Goal: Navigation & Orientation: Find specific page/section

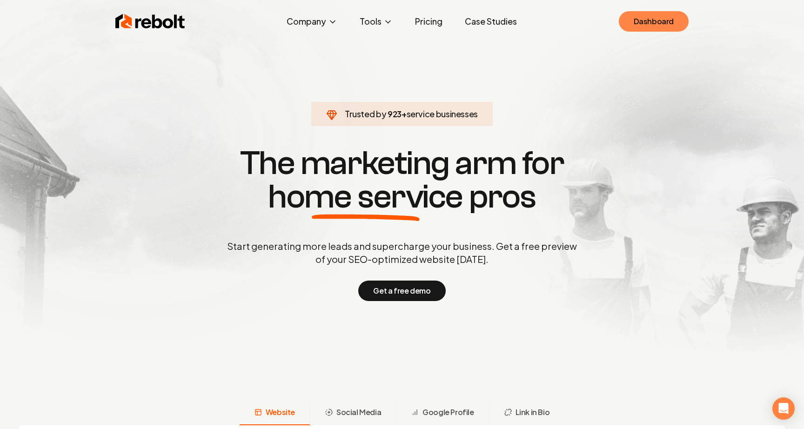
click at [665, 20] on link "Dashboard" at bounding box center [654, 21] width 70 height 20
